Goal: Check status: Check status

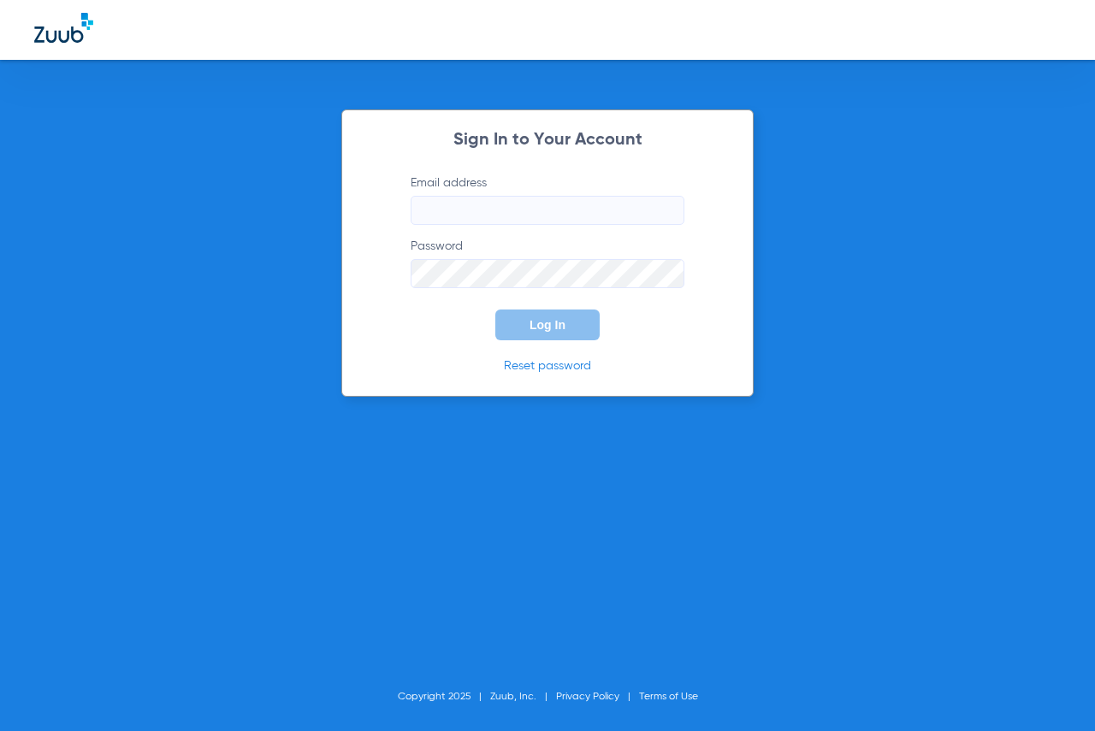
type input "[EMAIL_ADDRESS][DOMAIN_NAME]"
click at [539, 333] on button "Log In" at bounding box center [547, 325] width 104 height 31
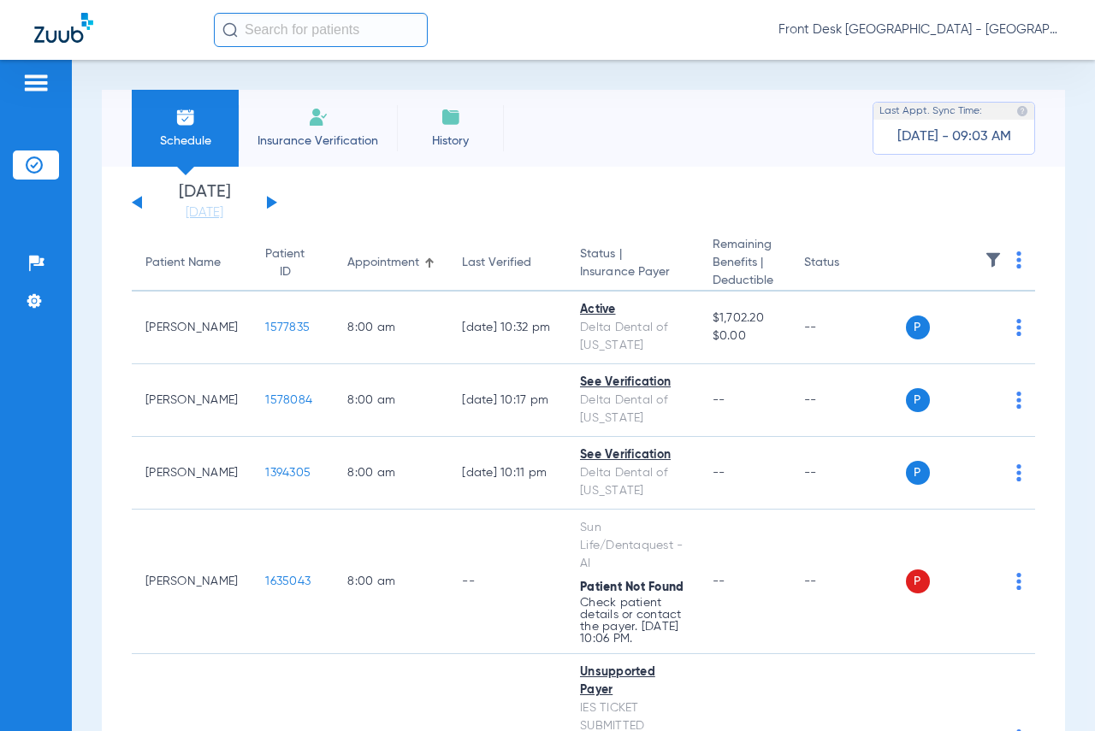
click at [276, 201] on app-single-date-navigator "[DATE] [DATE] [DATE] [DATE] [DATE] [DATE] [DATE] [DATE] [DATE] [DATE] [DATE] [D…" at bounding box center [583, 203] width 903 height 38
click at [275, 200] on div "[DATE] [DATE] [DATE] [DATE] [DATE] [DATE] [DATE] [DATE] [DATE] [DATE] [DATE] [D…" at bounding box center [204, 203] width 145 height 38
click at [272, 202] on button at bounding box center [272, 202] width 10 height 13
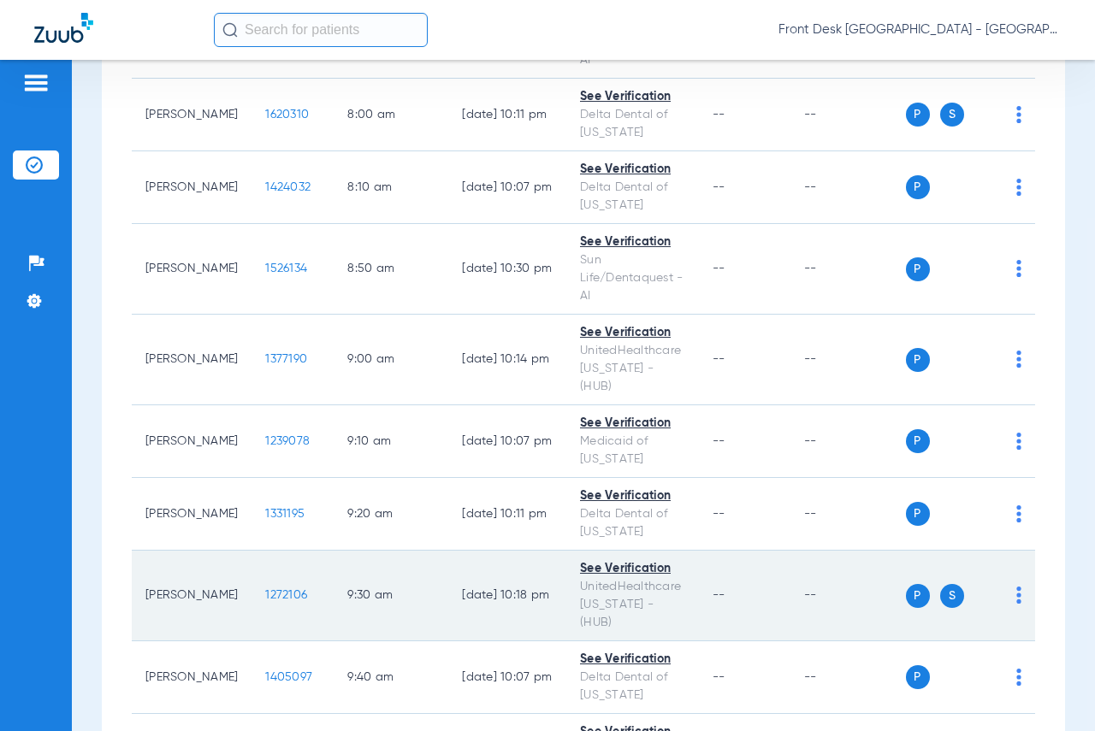
scroll to position [599, 0]
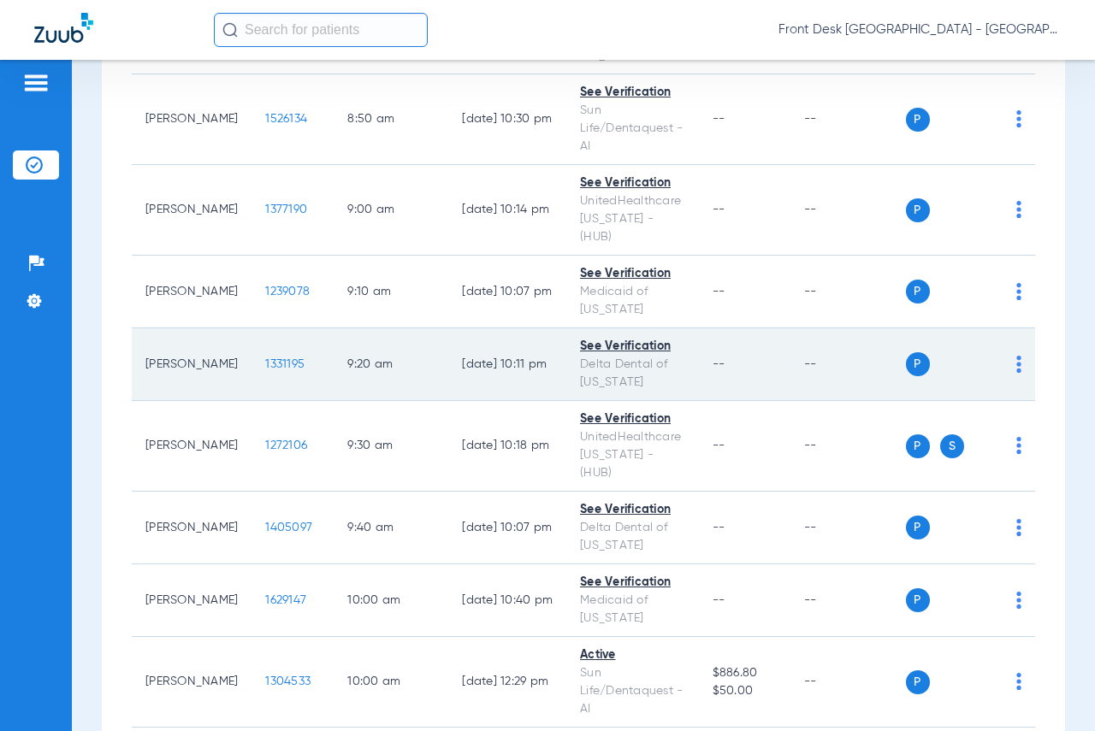
click at [270, 358] on span "1331195" at bounding box center [284, 364] width 39 height 12
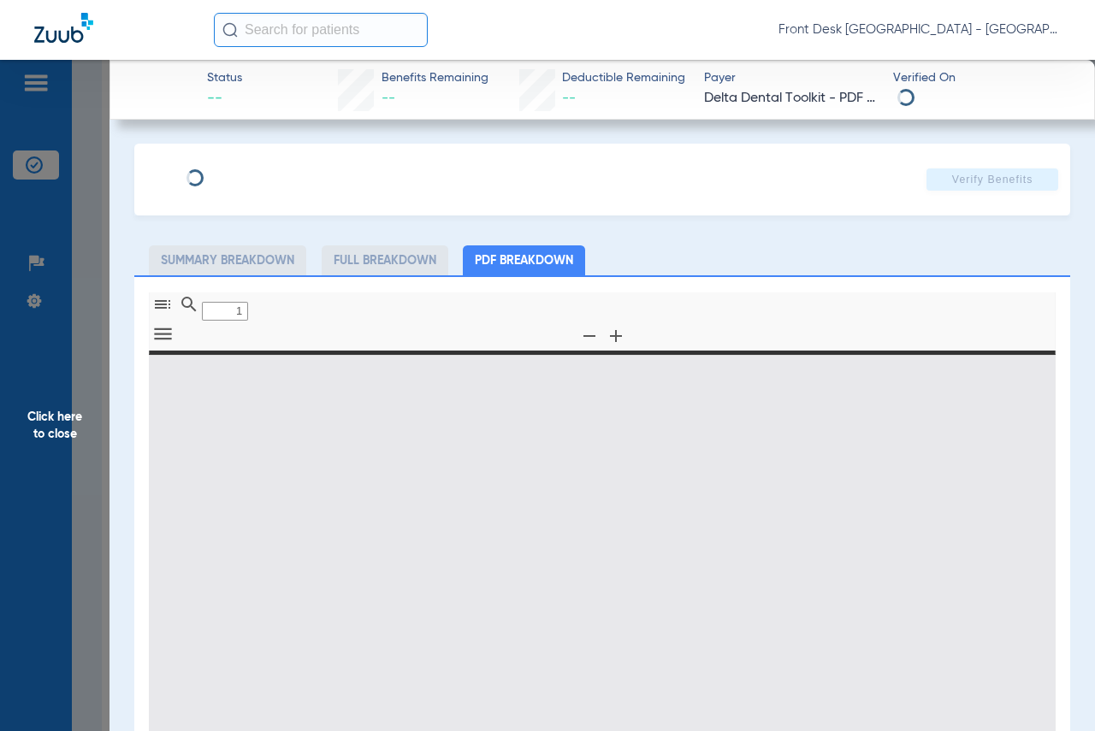
type input "0"
select select "page-width"
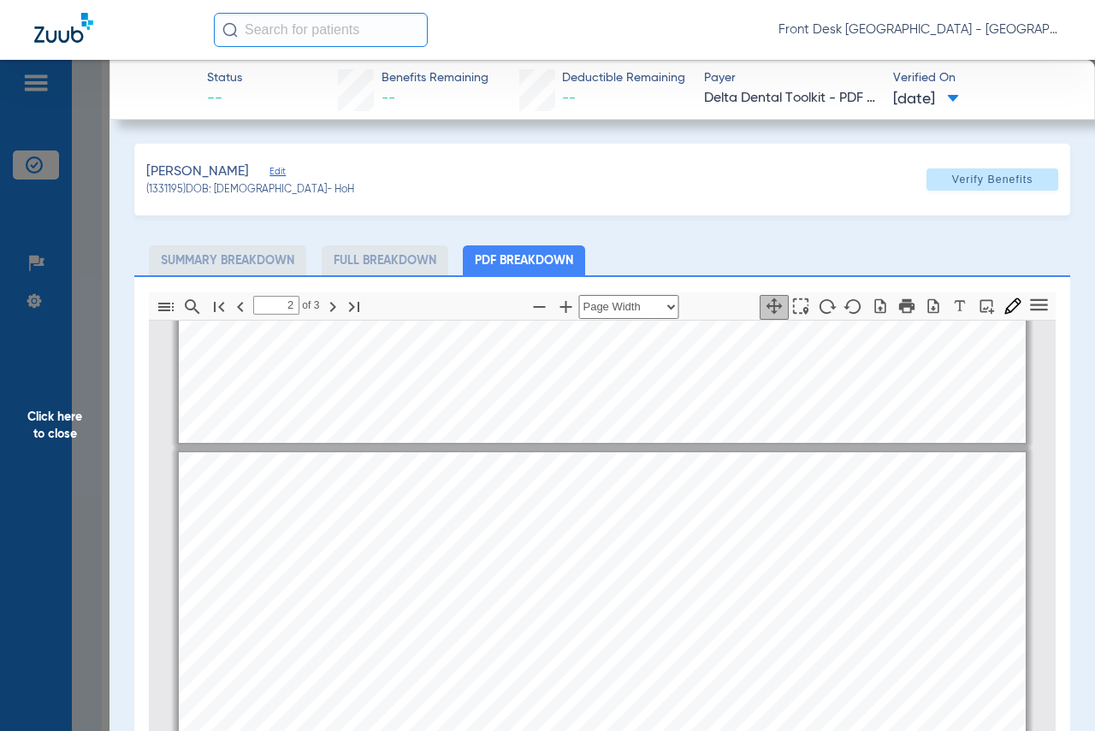
type input "1"
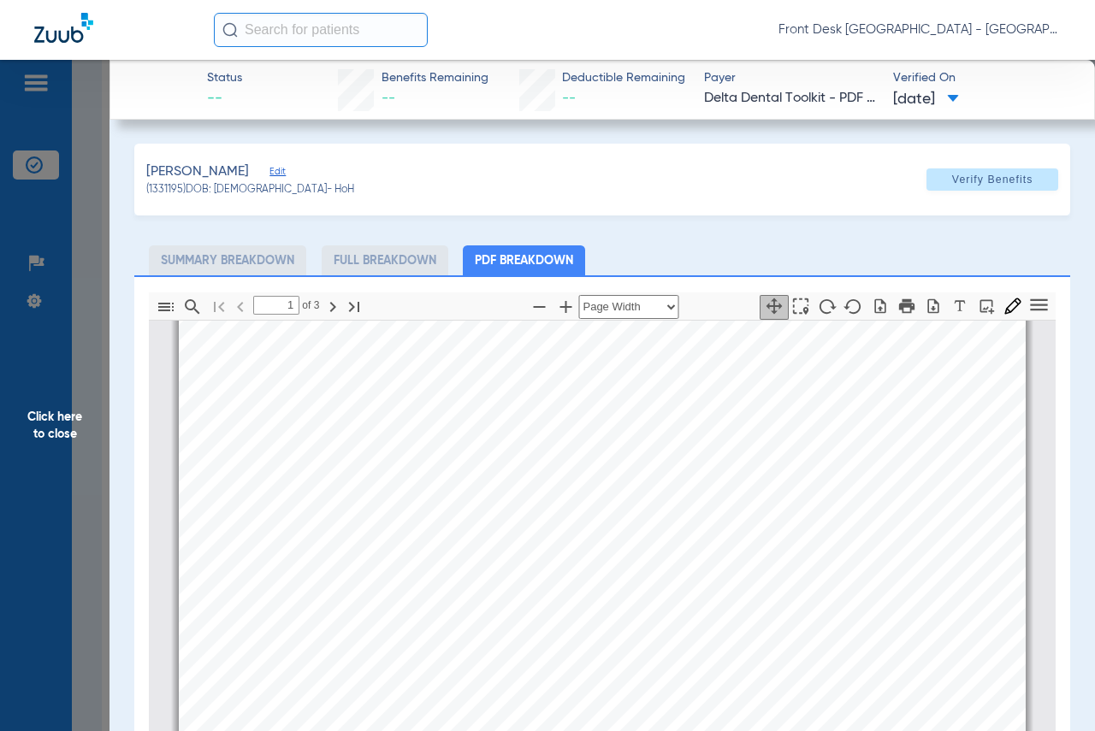
scroll to position [0, 0]
drag, startPoint x: 41, startPoint y: 432, endPoint x: 1004, endPoint y: 424, distance: 962.9
click at [41, 432] on span "Click here to close" at bounding box center [54, 425] width 109 height 731
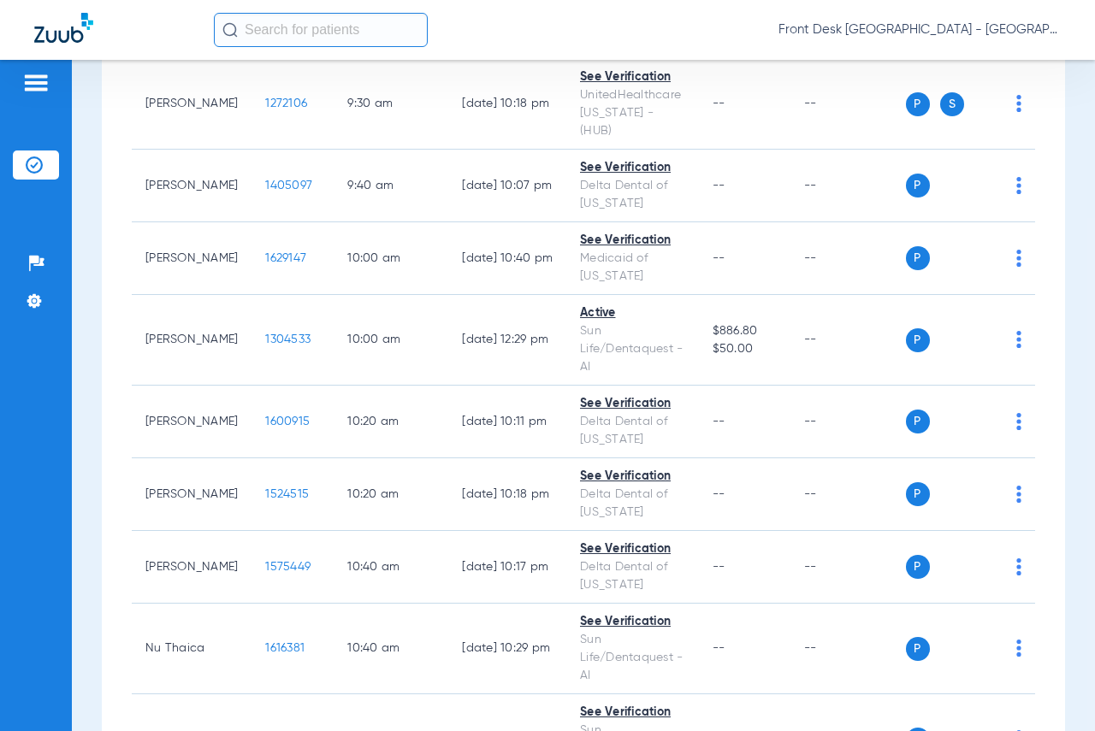
scroll to position [1026, 0]
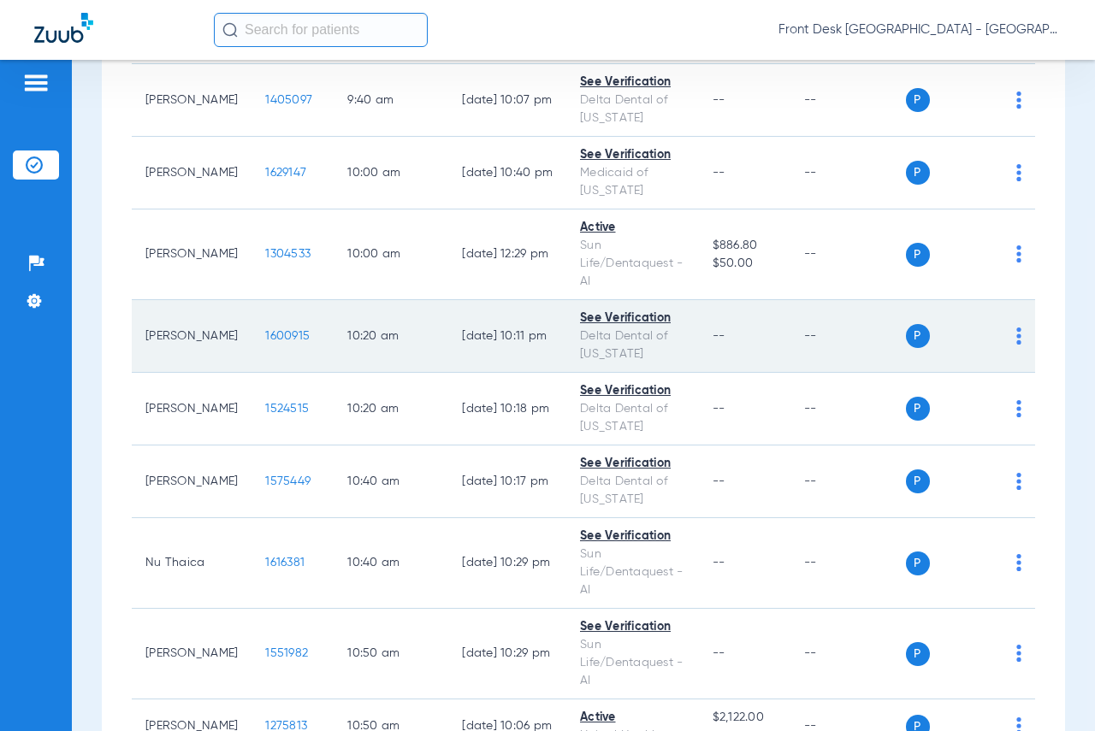
click at [266, 330] on span "1600915" at bounding box center [287, 336] width 44 height 12
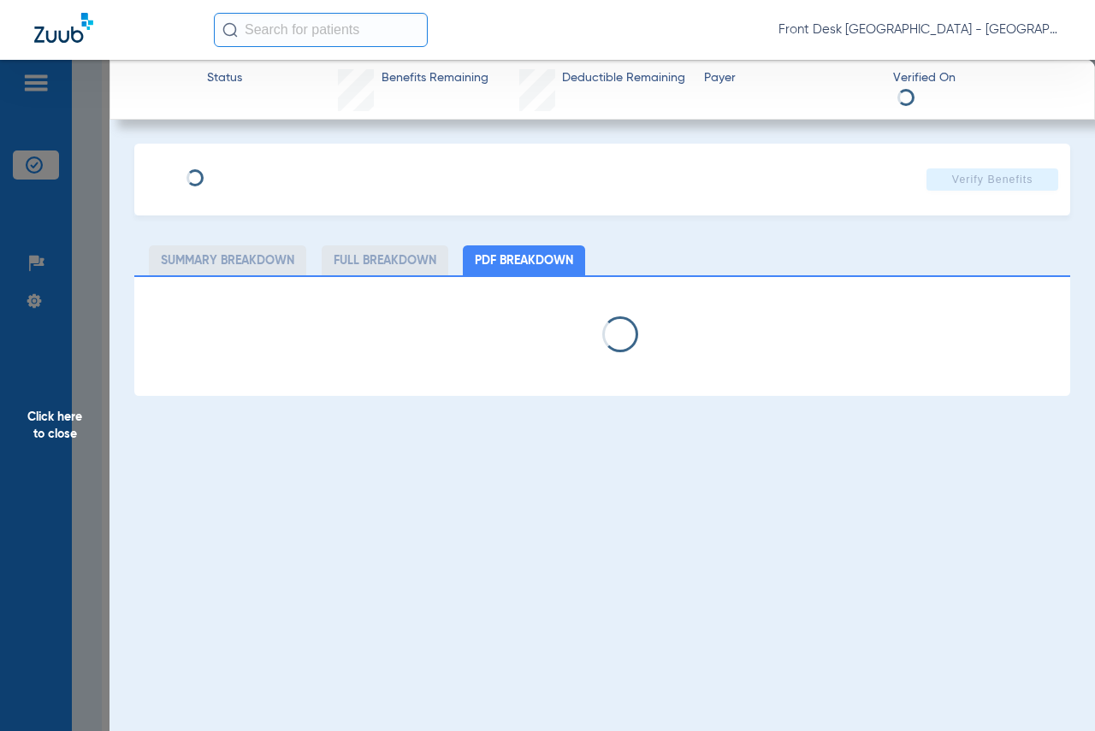
select select "page-width"
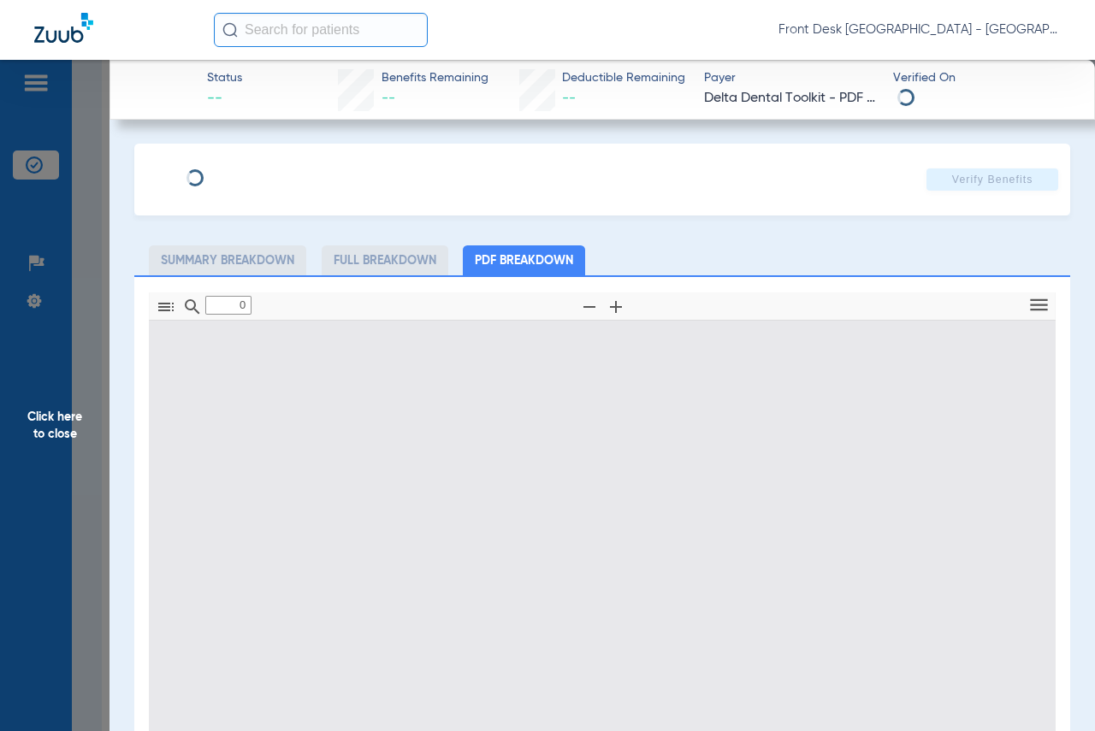
type input "1"
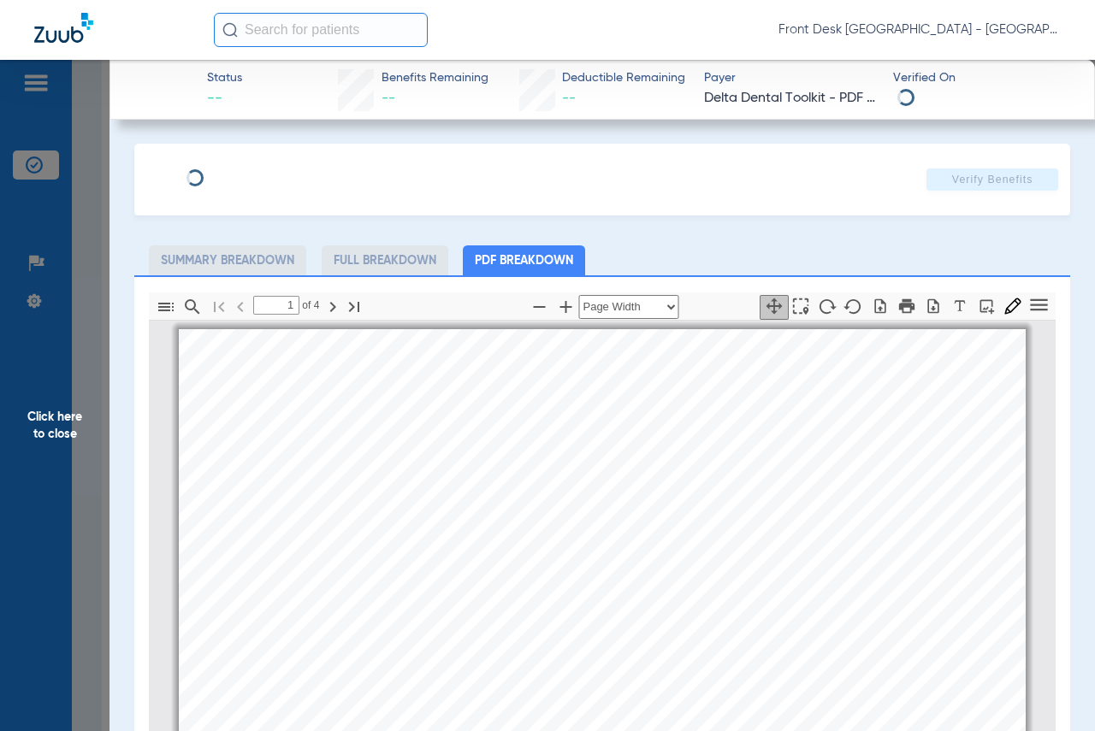
scroll to position [9, 0]
